Goal: Task Accomplishment & Management: Manage account settings

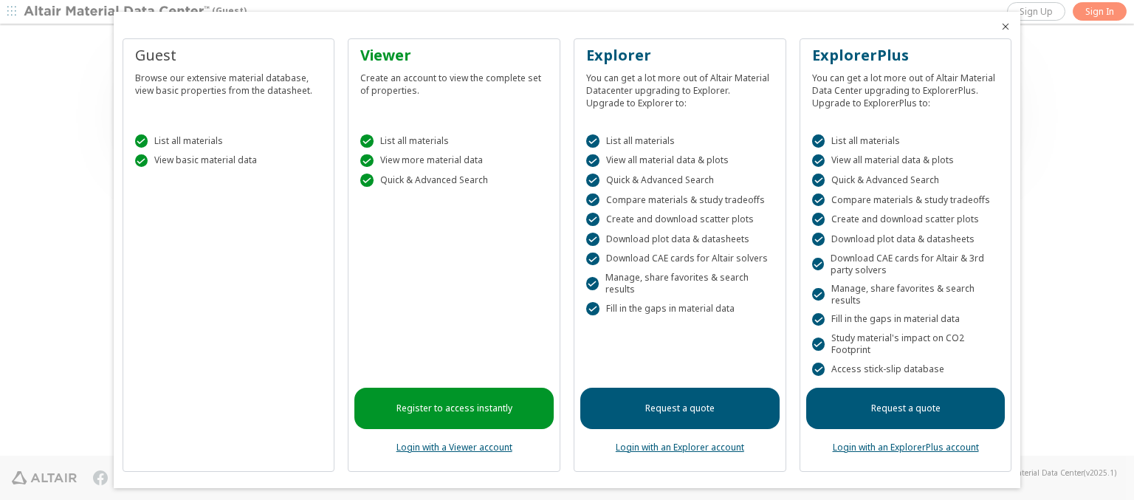
click at [999, 27] on icon "Close" at bounding box center [1005, 27] width 12 height 12
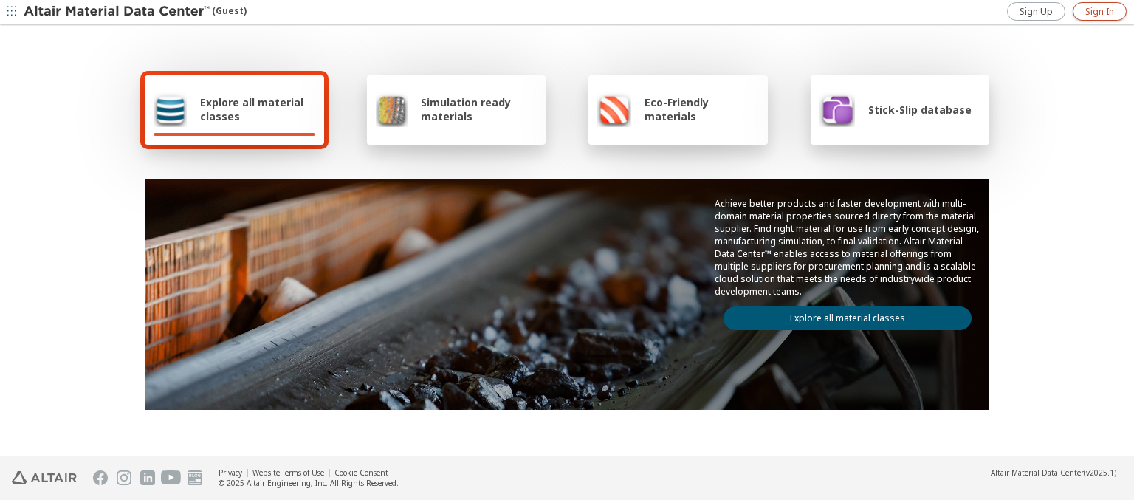
click at [1099, 11] on span "Sign In" at bounding box center [1099, 12] width 29 height 12
click at [117, 12] on img at bounding box center [118, 11] width 188 height 15
click at [252, 109] on span "Explore all material classes" at bounding box center [257, 109] width 115 height 28
click at [841, 314] on link "Explore all material classes" at bounding box center [847, 318] width 248 height 24
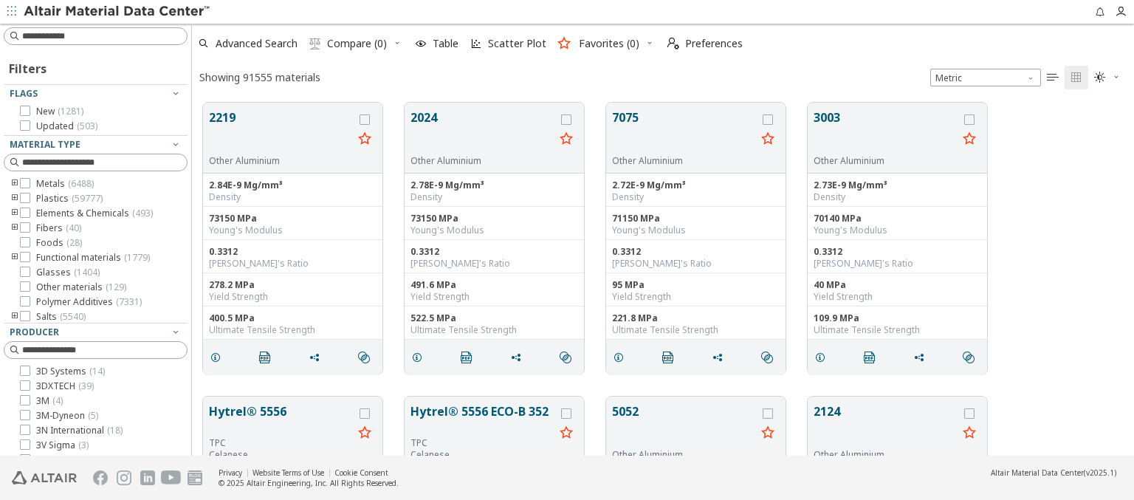
scroll to position [353, 930]
click at [700, 44] on span "Preferences" at bounding box center [714, 43] width 58 height 10
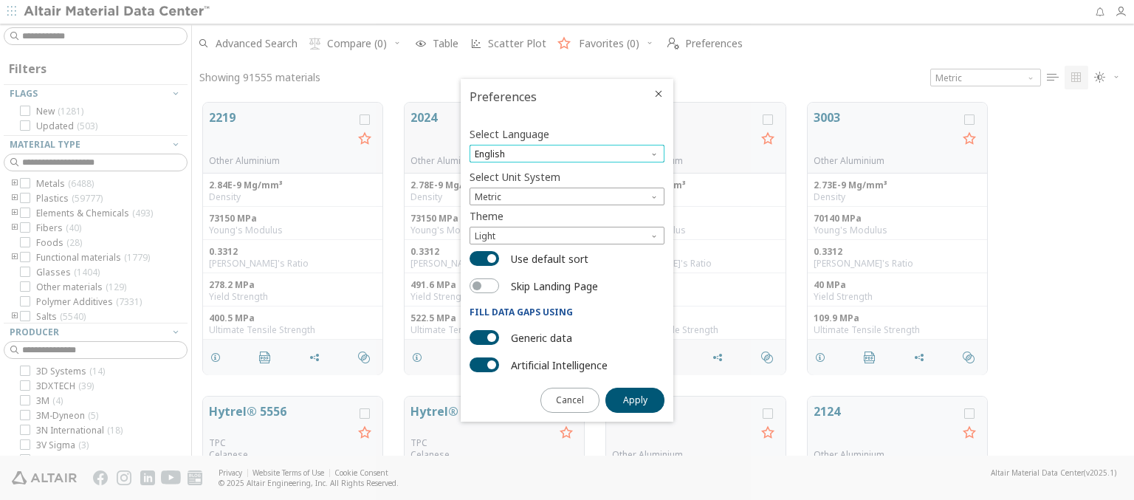
click at [567, 154] on span "English" at bounding box center [566, 154] width 195 height 18
click at [567, 190] on span "Deutsch" at bounding box center [566, 190] width 183 height 10
click at [635, 399] on span "Apply" at bounding box center [635, 400] width 24 height 12
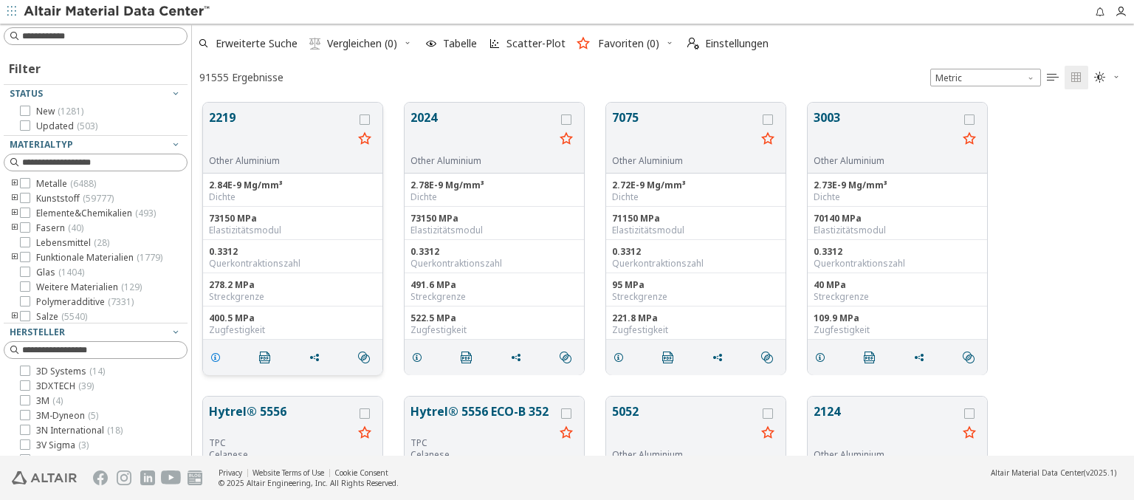
click at [218, 356] on icon "grid" at bounding box center [216, 357] width 12 height 12
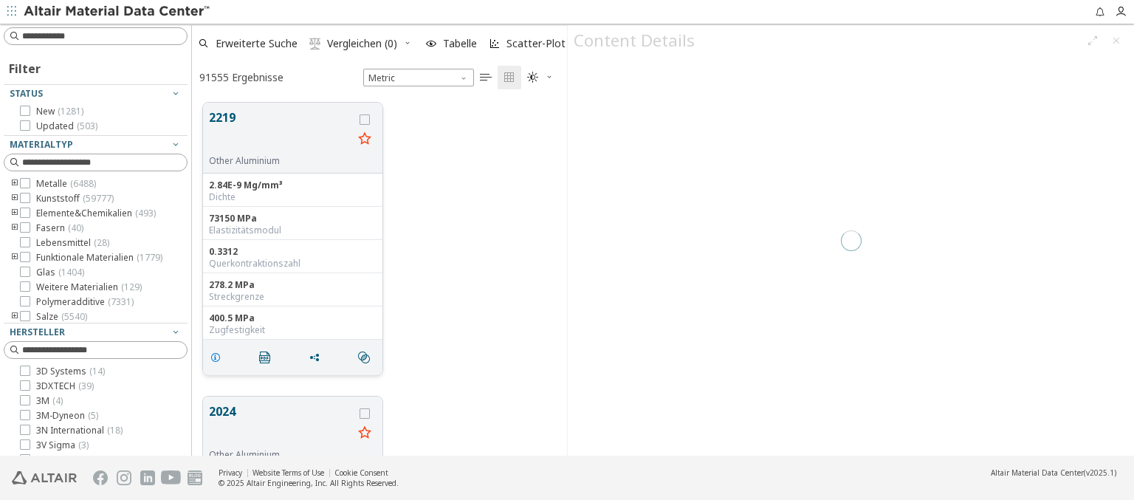
scroll to position [353, 363]
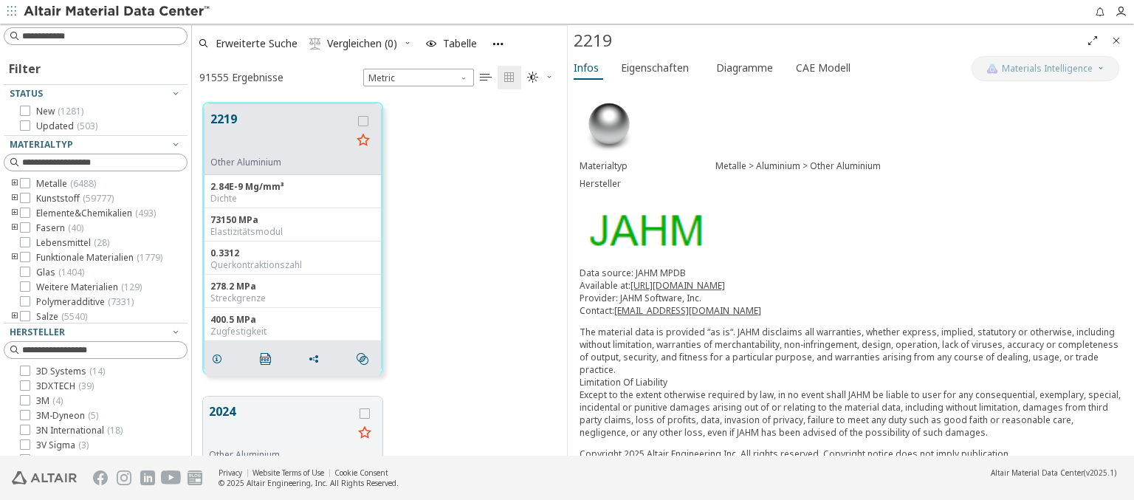
click at [1116, 40] on icon "Close" at bounding box center [1116, 41] width 12 height 12
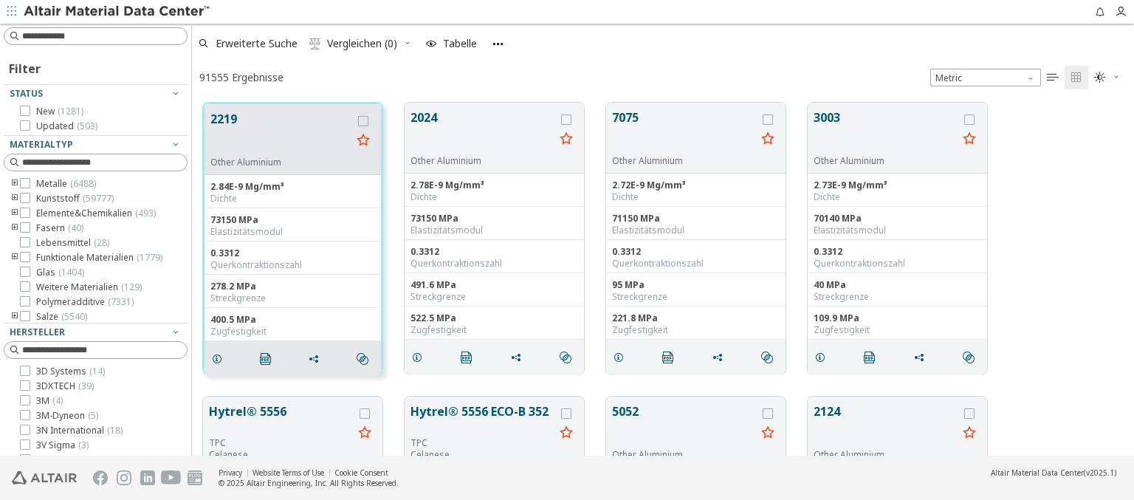
scroll to position [353, 930]
click at [727, 44] on span "Einstellungen" at bounding box center [736, 43] width 63 height 10
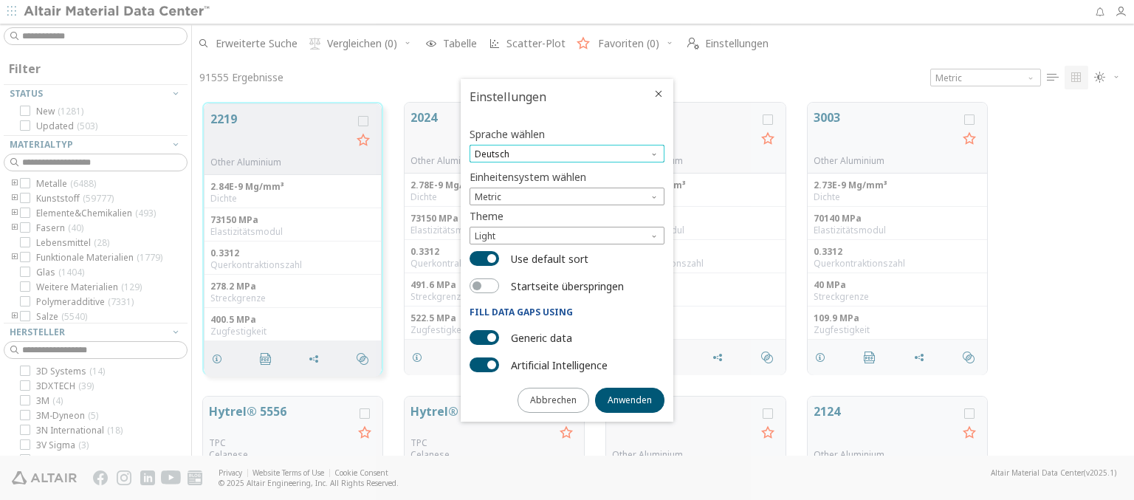
click at [567, 154] on span "Deutsch" at bounding box center [566, 154] width 195 height 18
click at [567, 172] on span "English" at bounding box center [566, 173] width 183 height 10
click at [630, 399] on span "Anwenden" at bounding box center [629, 400] width 44 height 12
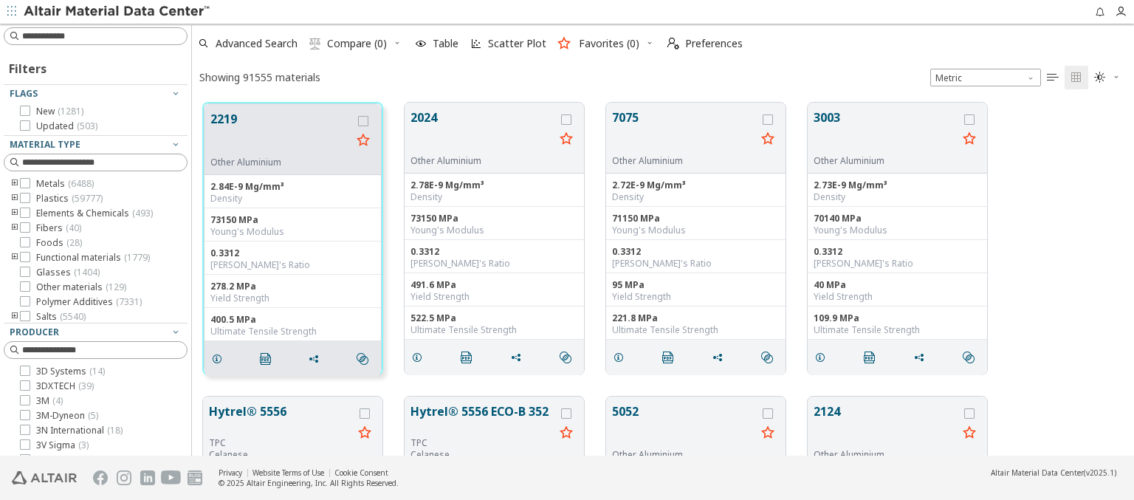
click at [117, 12] on img at bounding box center [118, 11] width 188 height 15
